Goal: Check status: Check status

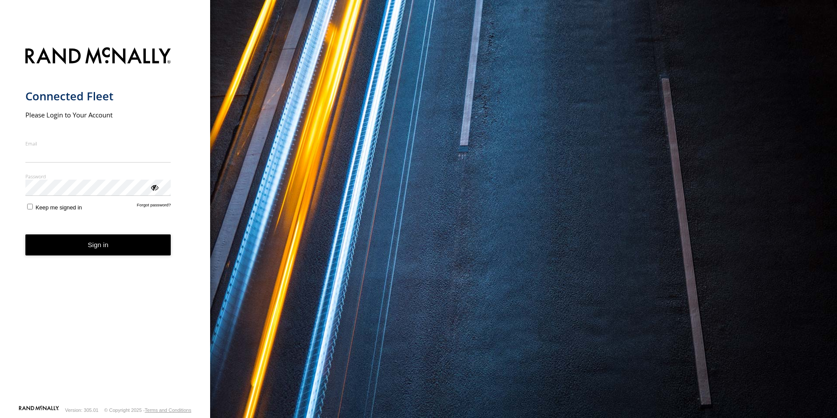
type input "**********"
click at [98, 255] on button "Sign in" at bounding box center [98, 244] width 146 height 21
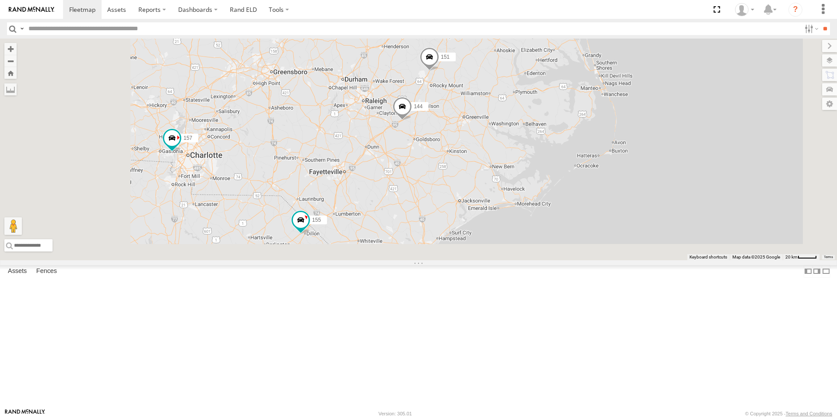
drag, startPoint x: 430, startPoint y: 378, endPoint x: 494, endPoint y: 94, distance: 291.0
click at [494, 94] on div "not in use 150 147 158 155 157 149 151 144" at bounding box center [418, 150] width 837 height 222
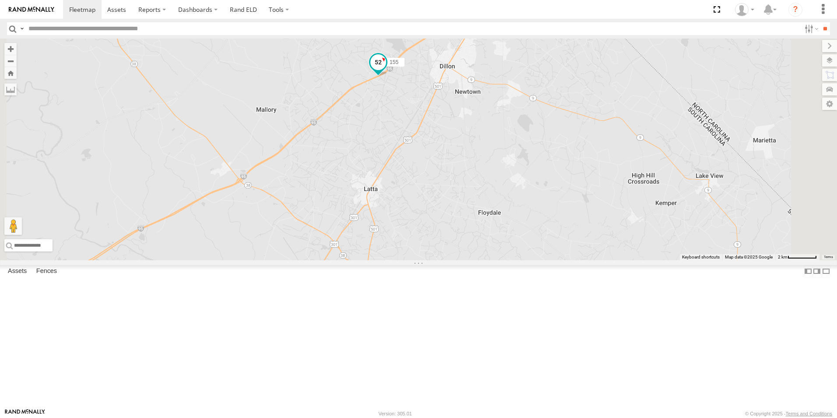
click at [386, 70] on span at bounding box center [378, 62] width 16 height 16
click at [390, 66] on label at bounding box center [381, 63] width 17 height 6
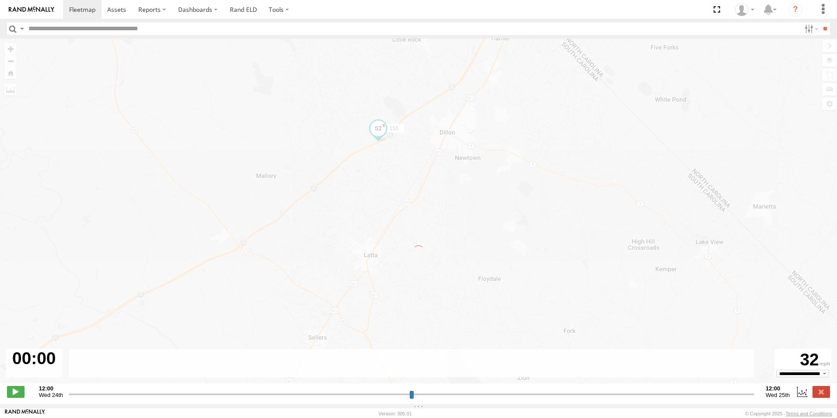
type input "**********"
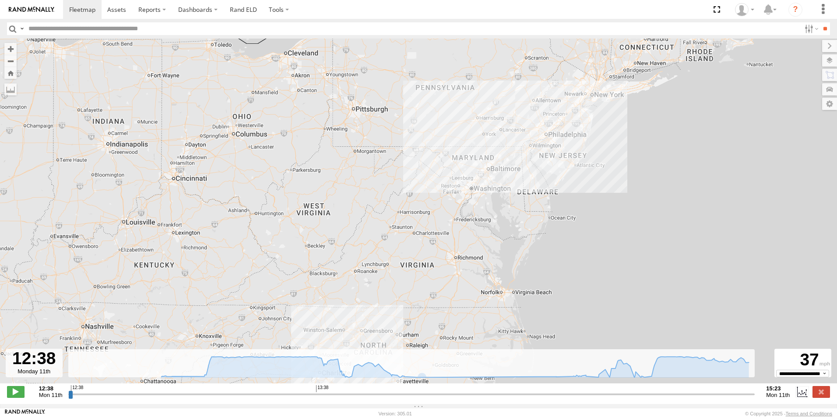
drag, startPoint x: 473, startPoint y: 150, endPoint x: 465, endPoint y: 211, distance: 61.0
click at [465, 211] on div "155" at bounding box center [418, 216] width 837 height 354
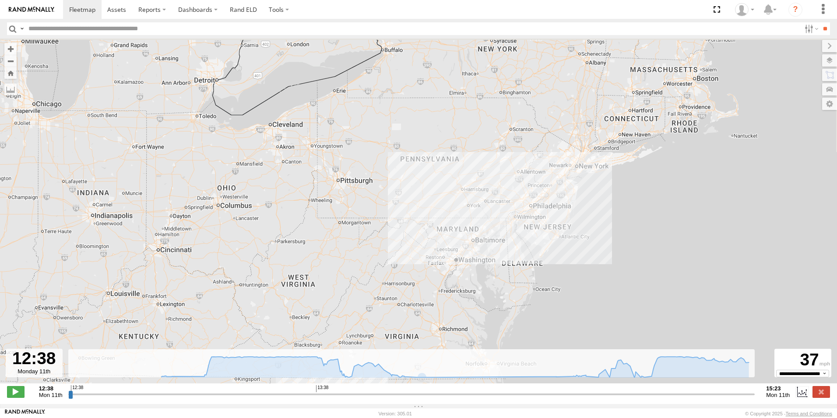
drag, startPoint x: 514, startPoint y: 106, endPoint x: 498, endPoint y: 179, distance: 74.4
click at [498, 179] on div "155" at bounding box center [418, 216] width 837 height 354
